Goal: Task Accomplishment & Management: Complete application form

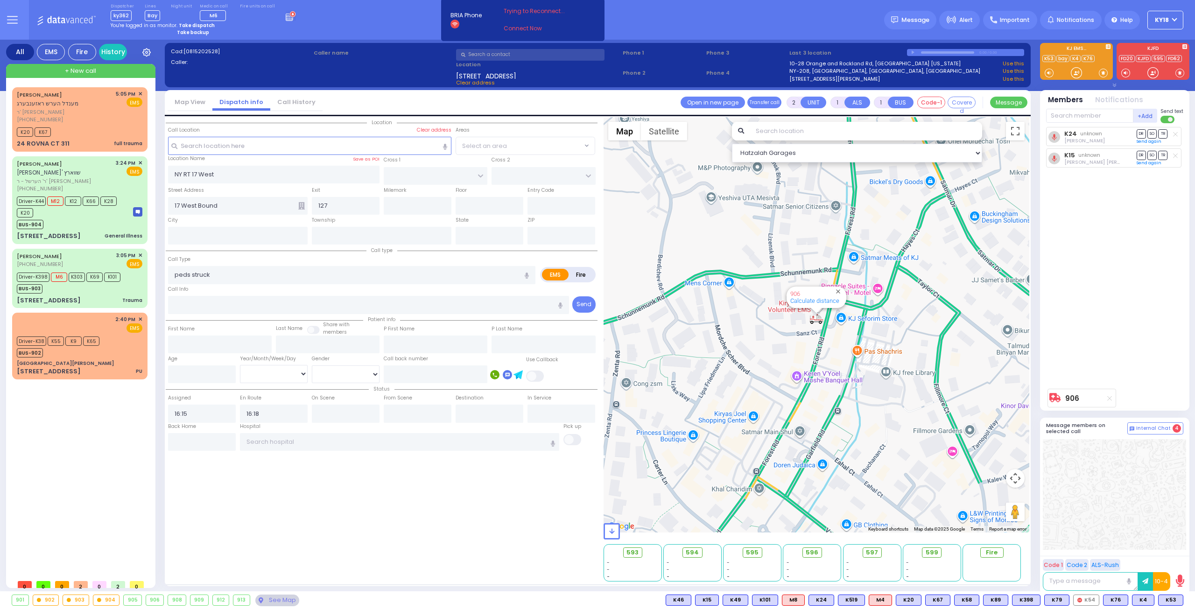
select select
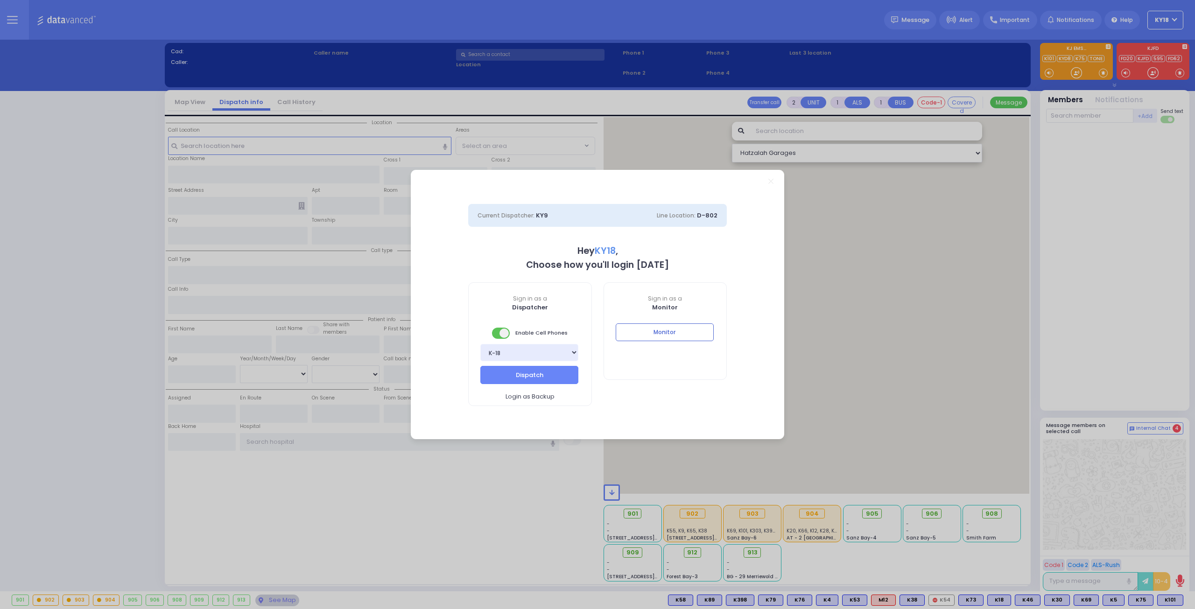
select select "4"
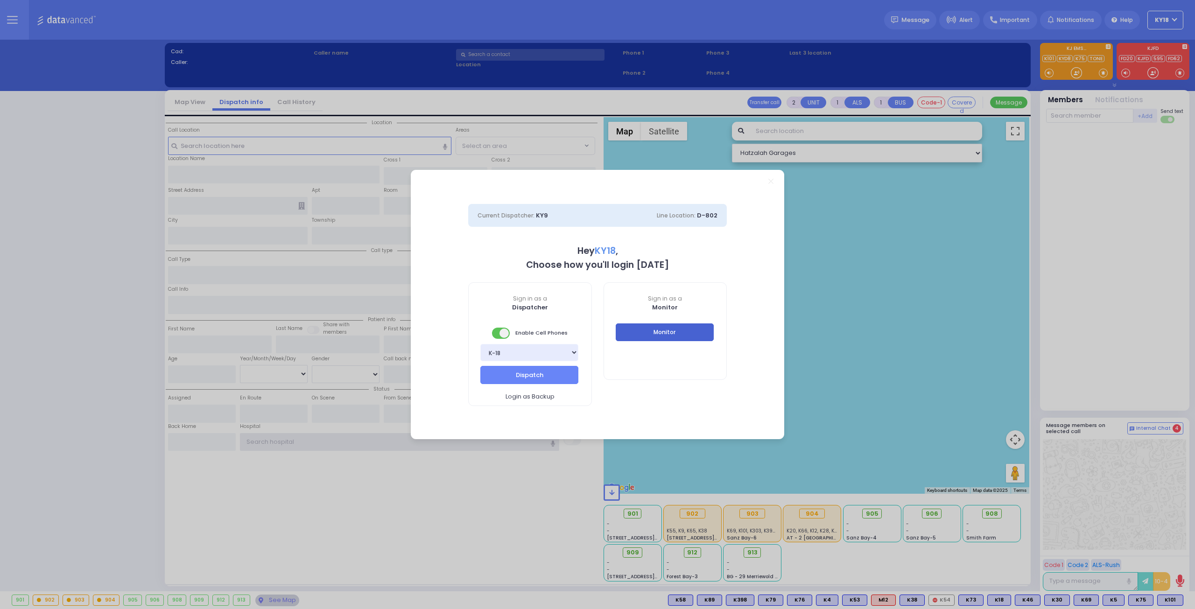
type input "ky18"
click at [688, 334] on button "Monitor" at bounding box center [665, 332] width 98 height 18
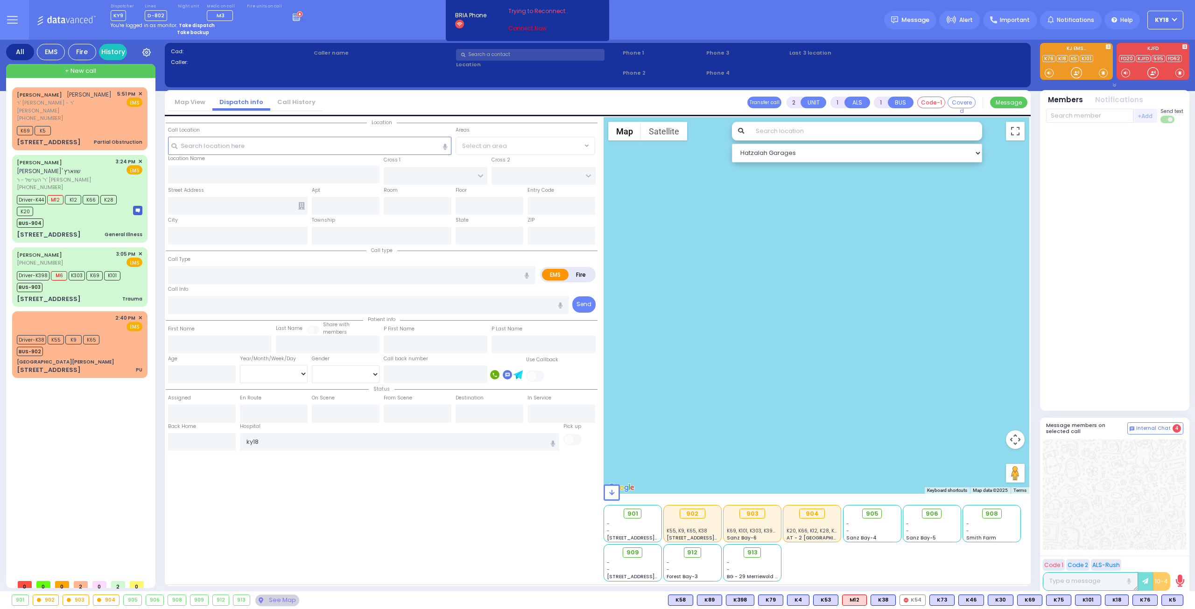
click at [520, 29] on link "Connect Now" at bounding box center [545, 28] width 74 height 8
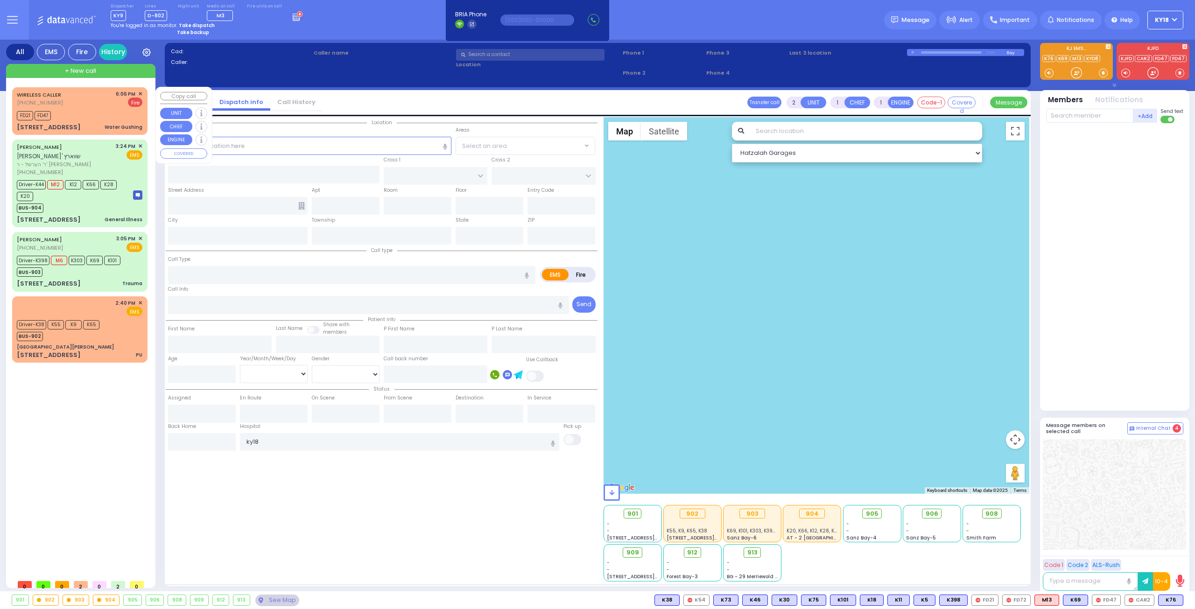
click at [80, 101] on div "WIRELESS CALLER (845) 324-1565 6:06 PM ✕ Fire" at bounding box center [80, 98] width 126 height 17
select select
type input "Water Gushing"
radio input "false"
radio input "true"
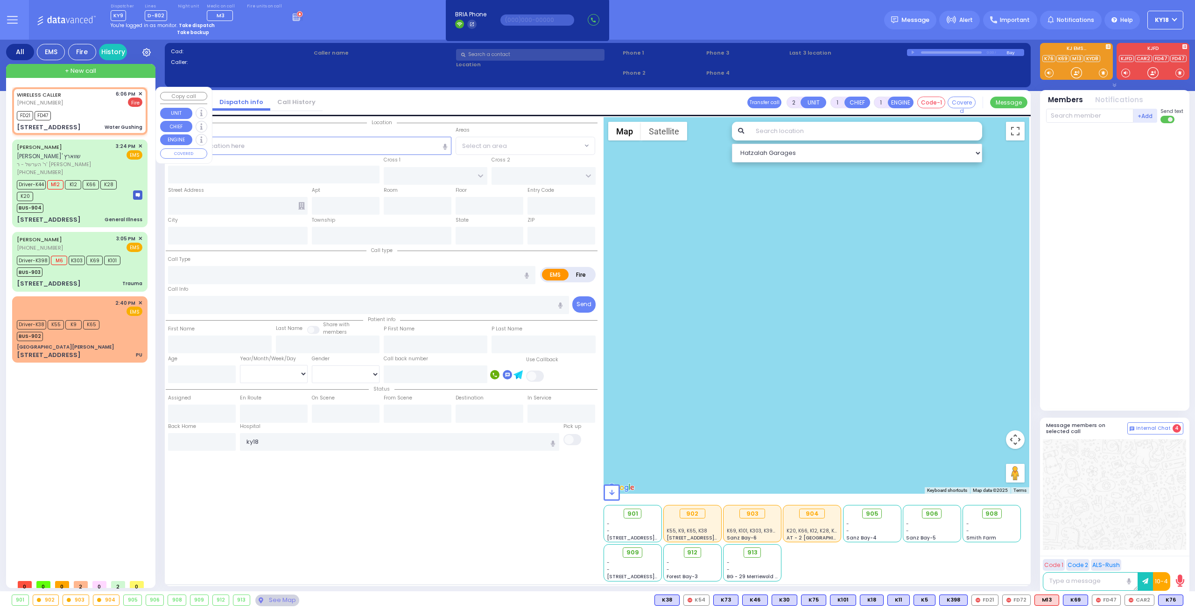
select select
type input "18:06"
type input "18:07"
type input "STROPKOV COURT"
type input "DAJ BLVD"
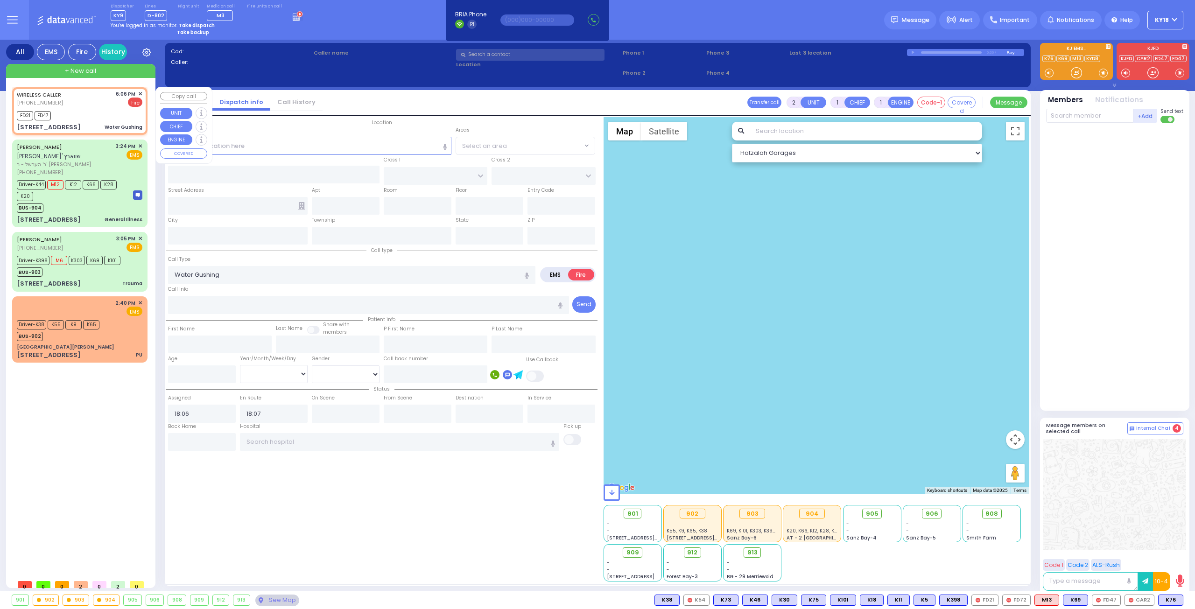
type input "6 Stropkov Court"
type input "111"
type input "Monroe"
type input "New York"
type input "10950"
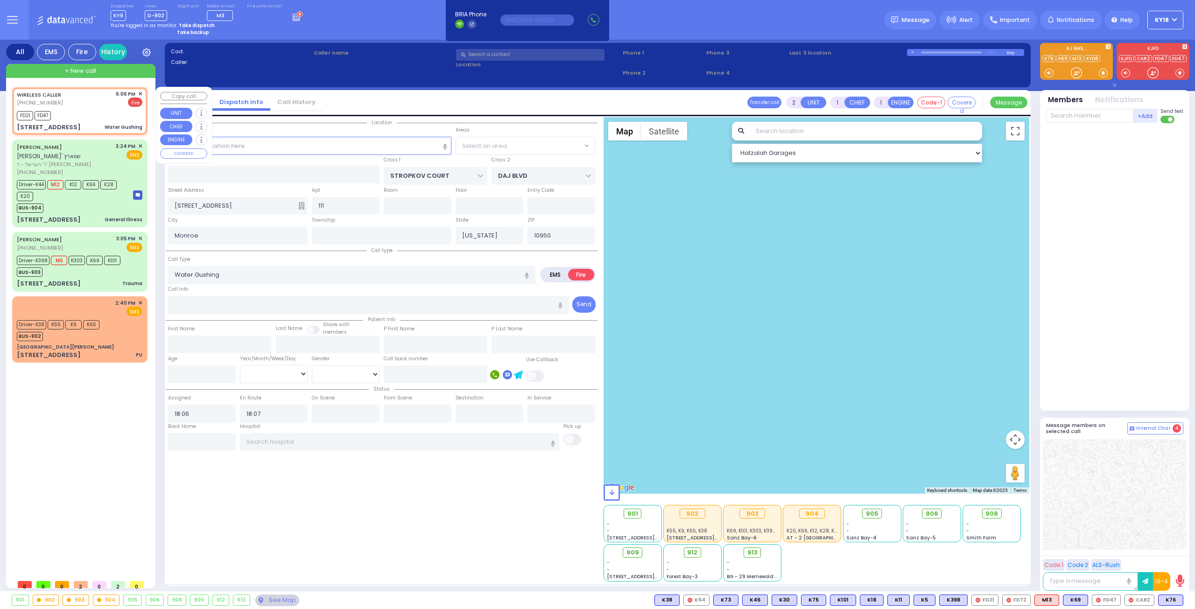
select select "Hatzalah Garages"
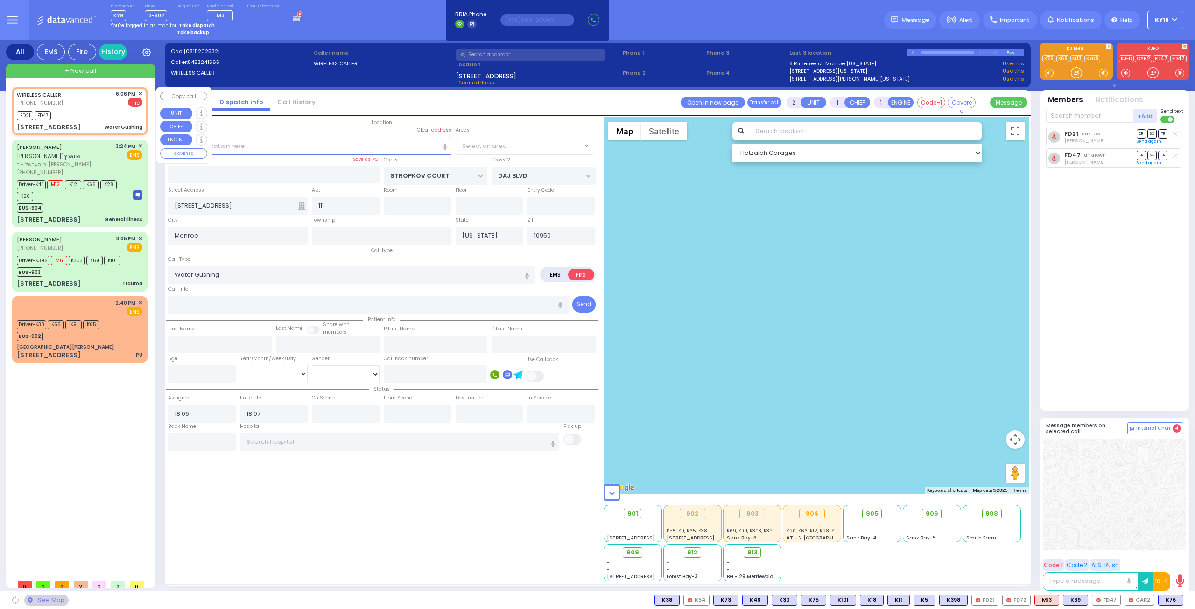
select select "SECTION 1"
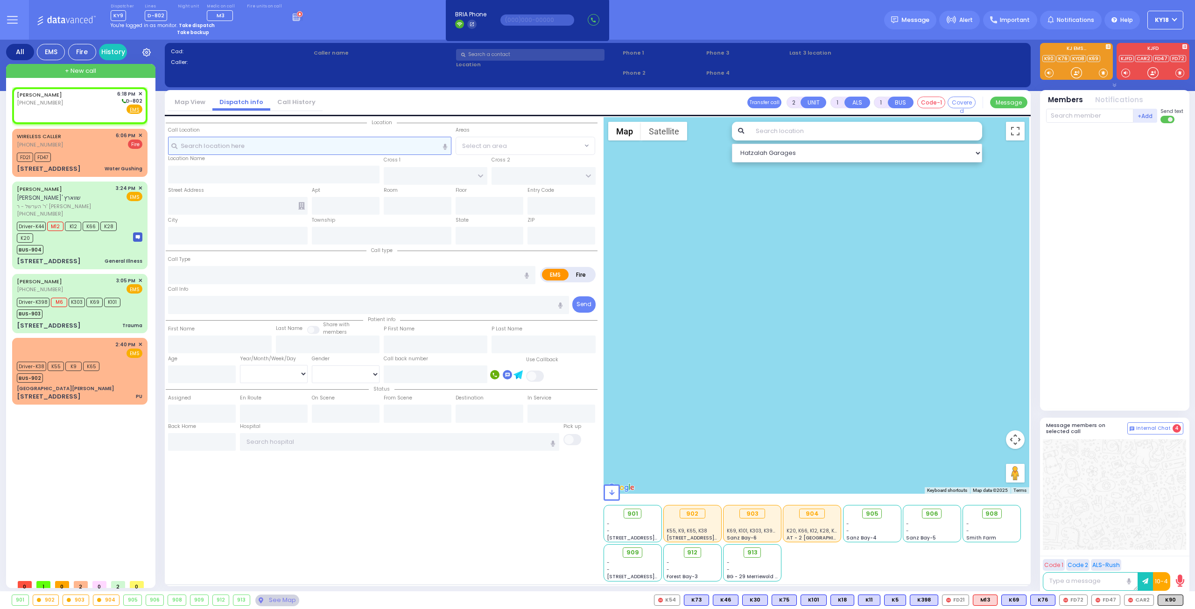
select select
radio input "true"
select select
type input "18:18"
select select "Hatzalah Garages"
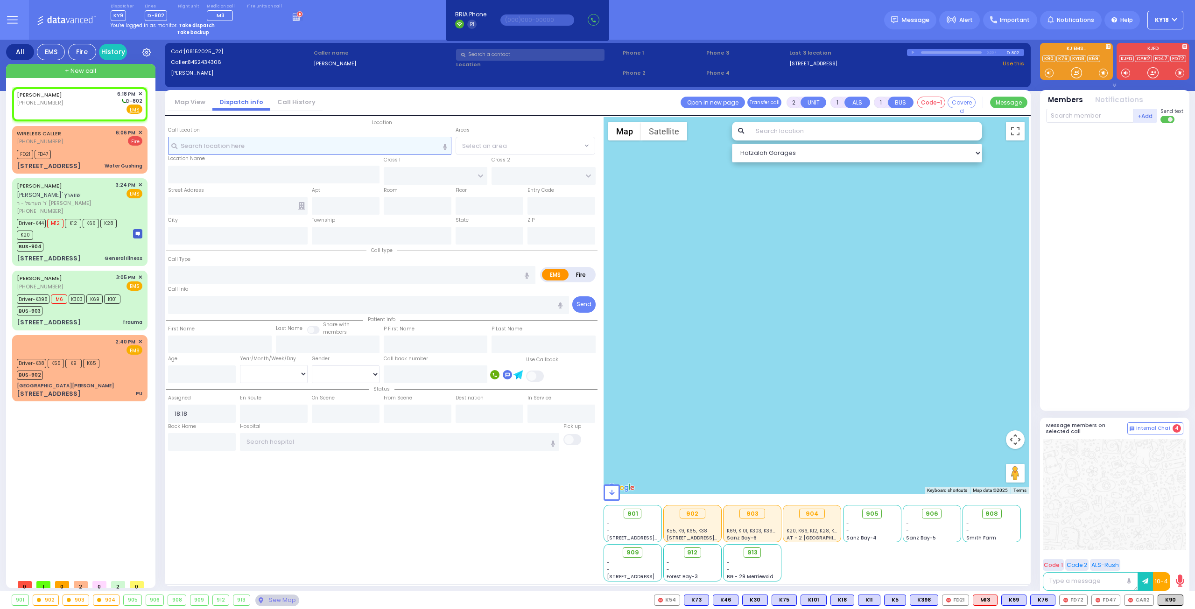
select select
radio input "true"
select select
select select "Hatzalah Garages"
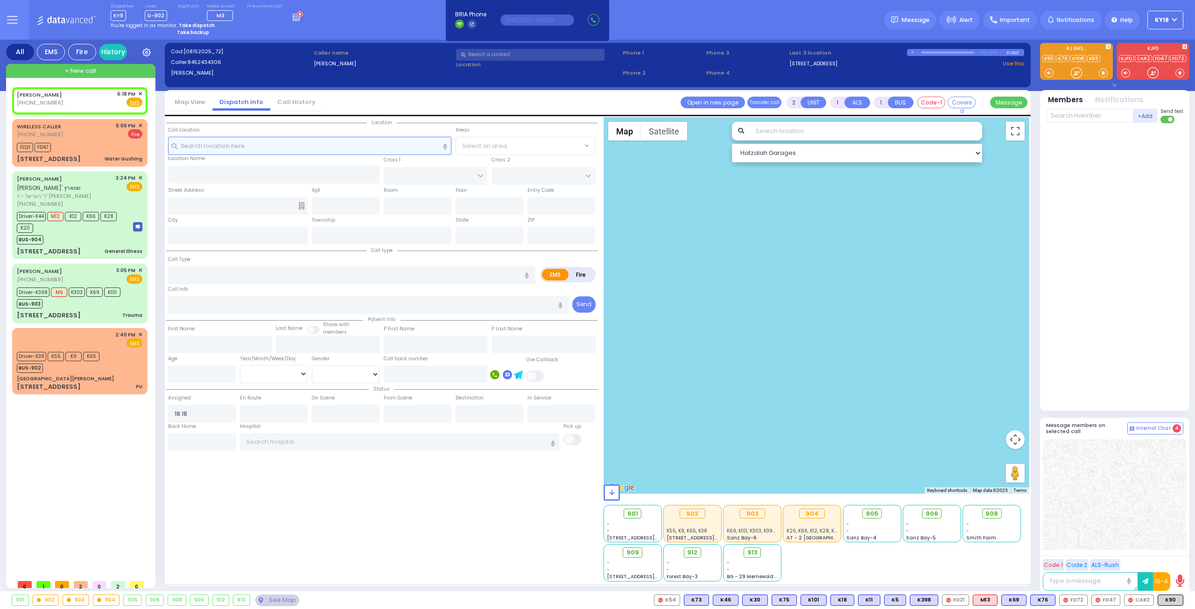
select select
radio input "true"
select select
select select "Hatzalah Garages"
